Goal: Book appointment/travel/reservation

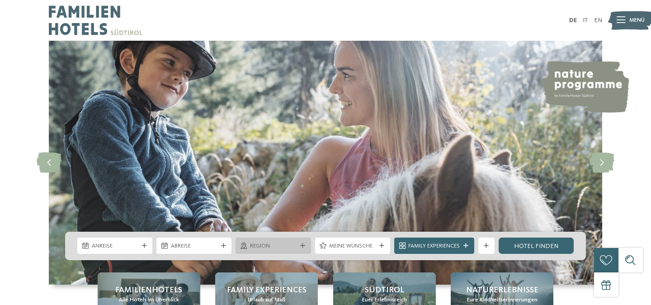
click at [304, 246] on icon at bounding box center [302, 245] width 5 height 5
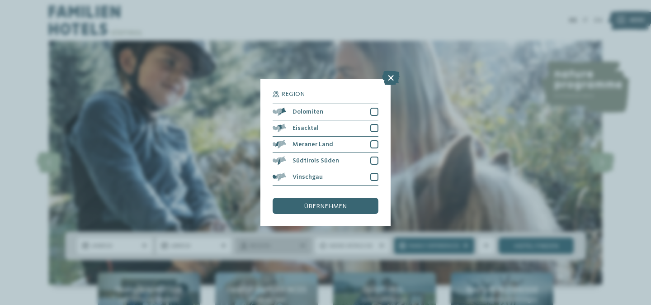
click at [304, 246] on div "Region Dolomiten" at bounding box center [325, 152] width 651 height 305
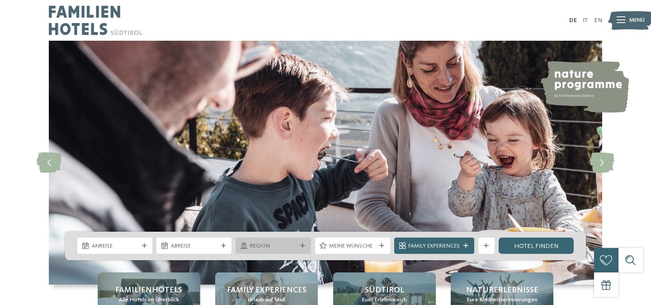
click at [304, 246] on icon at bounding box center [302, 245] width 5 height 5
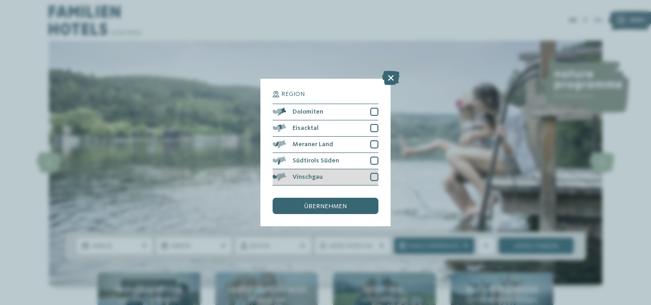
click at [376, 177] on div at bounding box center [375, 177] width 8 height 8
click at [337, 206] on span "übernehmen" at bounding box center [325, 206] width 43 height 6
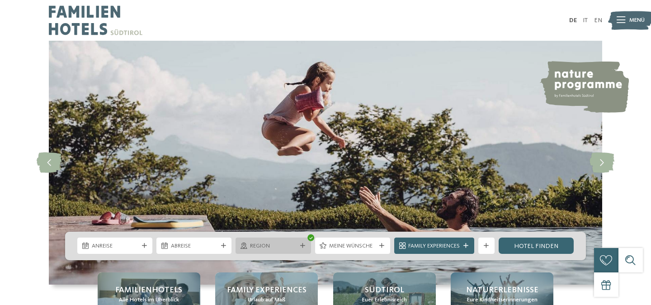
click at [304, 247] on icon at bounding box center [302, 245] width 5 height 5
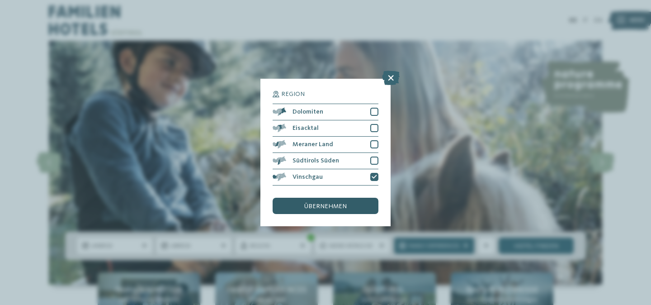
click at [334, 203] on span "übernehmen" at bounding box center [325, 206] width 43 height 6
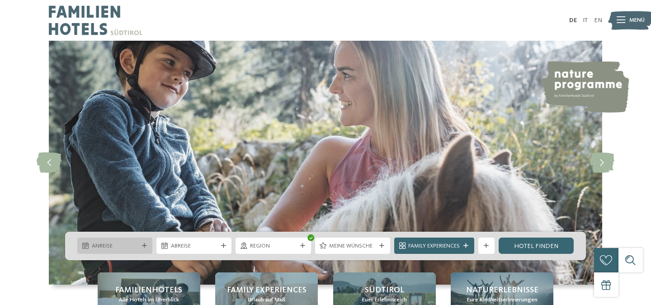
click at [144, 247] on icon at bounding box center [144, 245] width 5 height 5
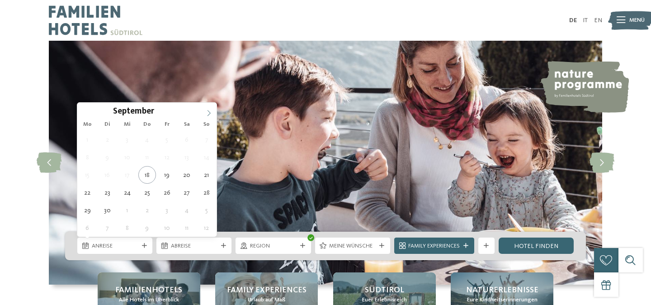
click at [206, 115] on icon at bounding box center [209, 113] width 6 height 6
type div "04.11.2025"
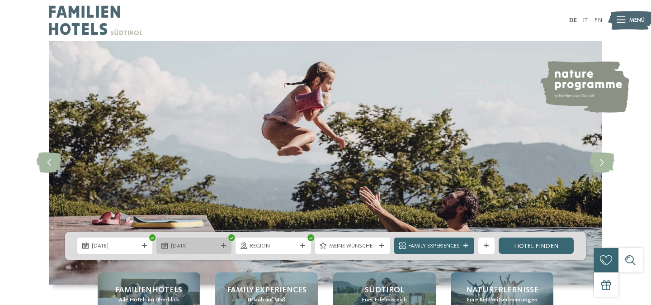
click at [225, 245] on icon at bounding box center [223, 245] width 5 height 5
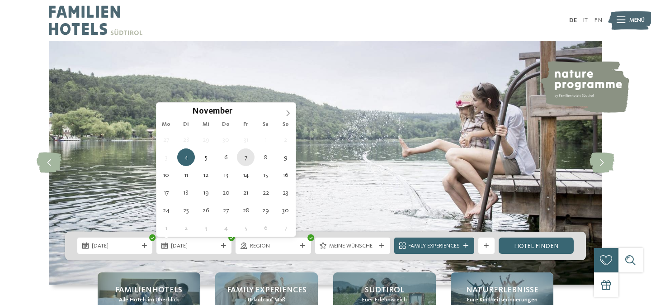
type div "07.11.2025"
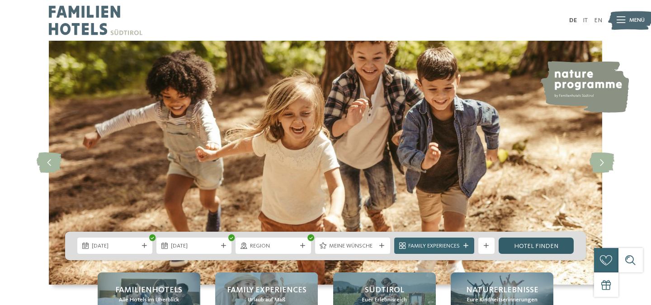
click at [542, 244] on link "Hotel finden" at bounding box center [536, 246] width 75 height 16
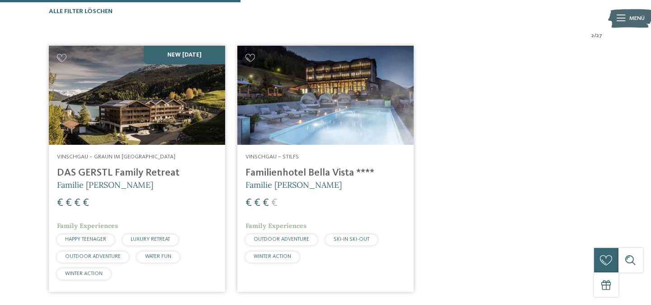
scroll to position [271, 0]
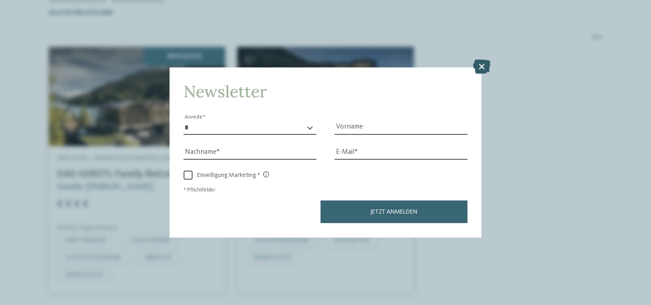
click at [484, 66] on icon at bounding box center [482, 67] width 18 height 14
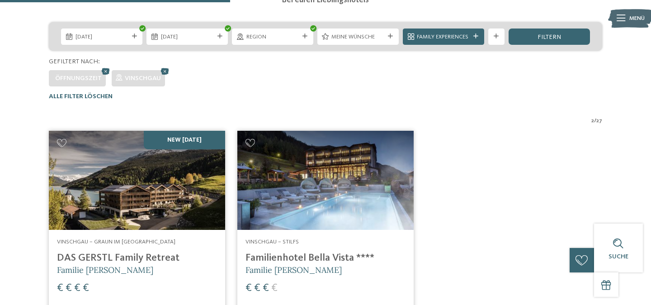
scroll to position [0, 0]
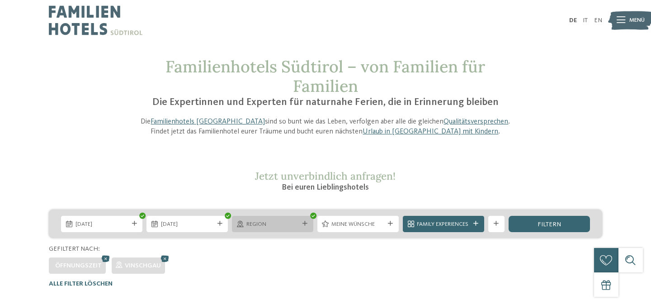
click at [309, 223] on div at bounding box center [305, 223] width 8 height 5
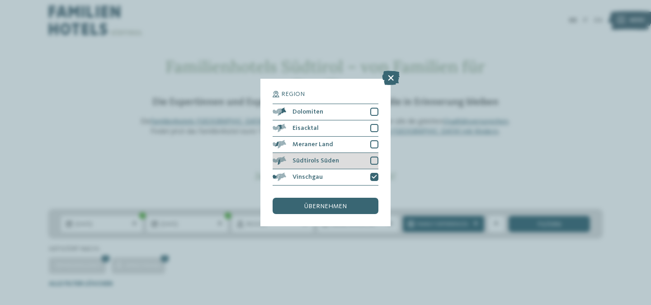
click at [375, 160] on div at bounding box center [375, 161] width 8 height 8
click at [392, 77] on icon at bounding box center [391, 78] width 18 height 14
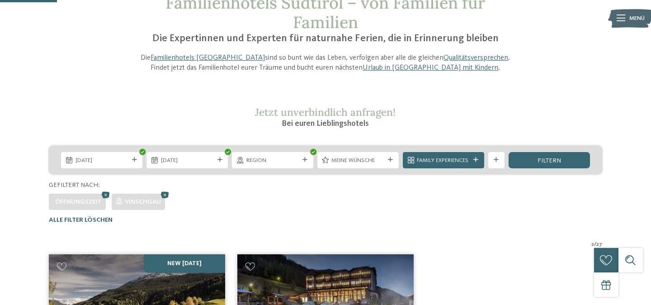
scroll to position [65, 0]
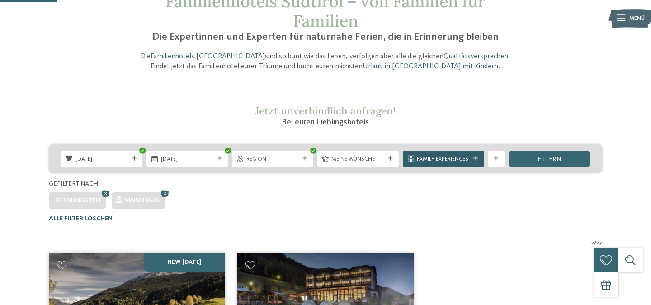
click at [478, 159] on icon at bounding box center [476, 158] width 5 height 5
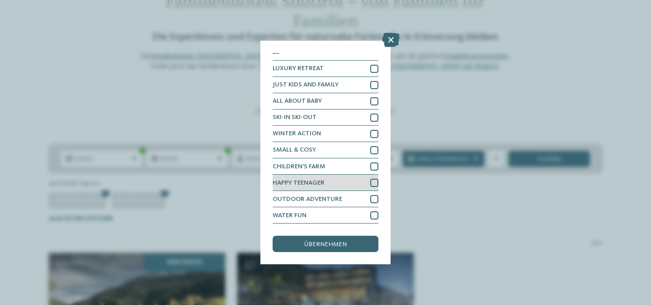
scroll to position [0, 0]
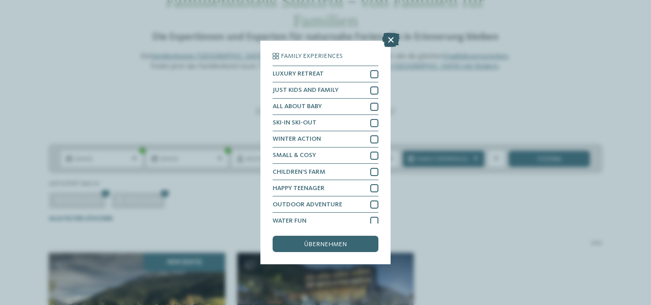
click at [392, 35] on icon at bounding box center [391, 40] width 18 height 14
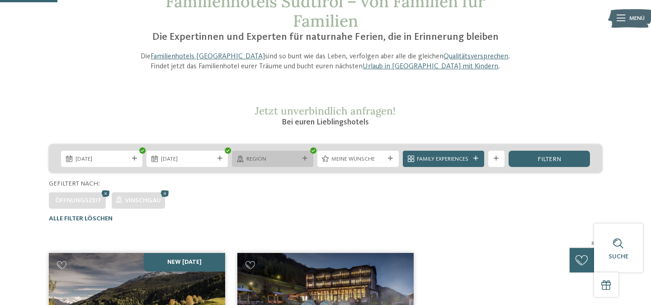
click at [304, 158] on icon at bounding box center [305, 158] width 5 height 5
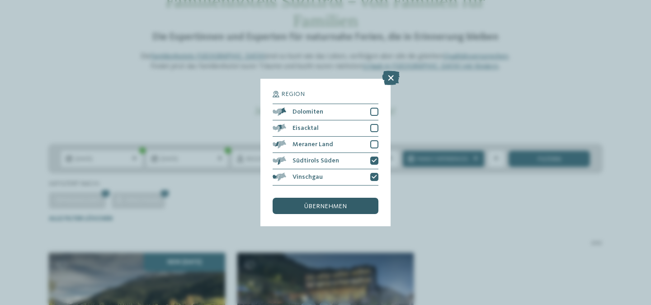
click at [330, 205] on span "übernehmen" at bounding box center [325, 206] width 43 height 6
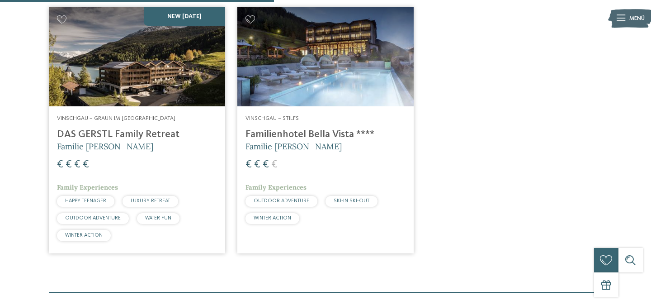
scroll to position [312, 0]
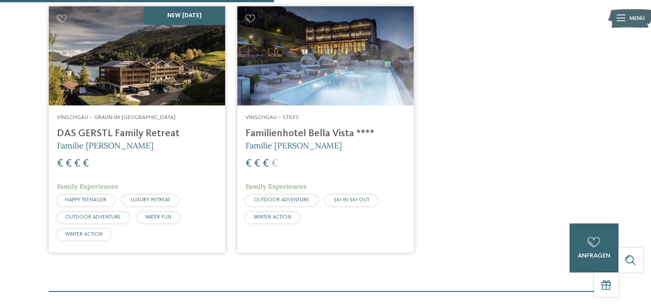
click at [301, 130] on h4 "Familienhotel Bella Vista ****" at bounding box center [326, 134] width 160 height 12
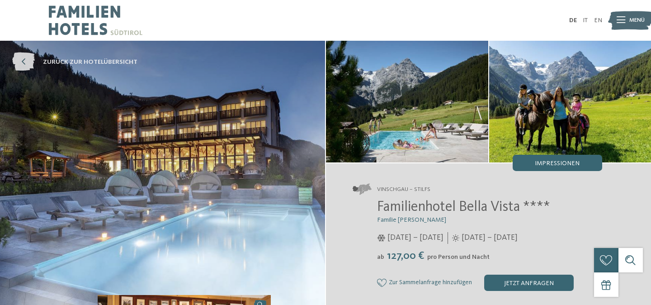
click at [25, 61] on icon at bounding box center [23, 62] width 23 height 19
